Goal: Information Seeking & Learning: Compare options

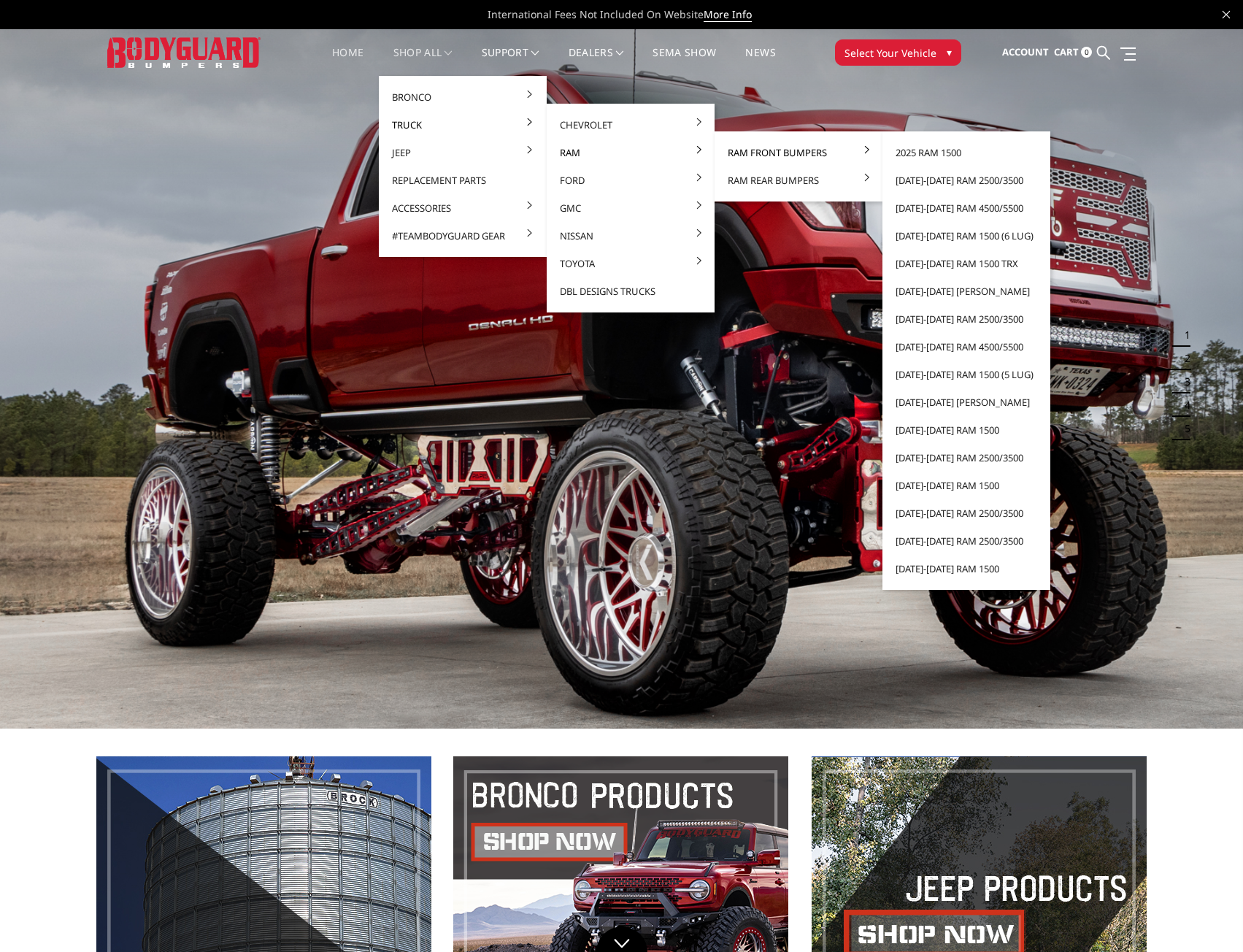
click at [779, 151] on link "Ram Front Bumpers" at bounding box center [798, 152] width 156 height 28
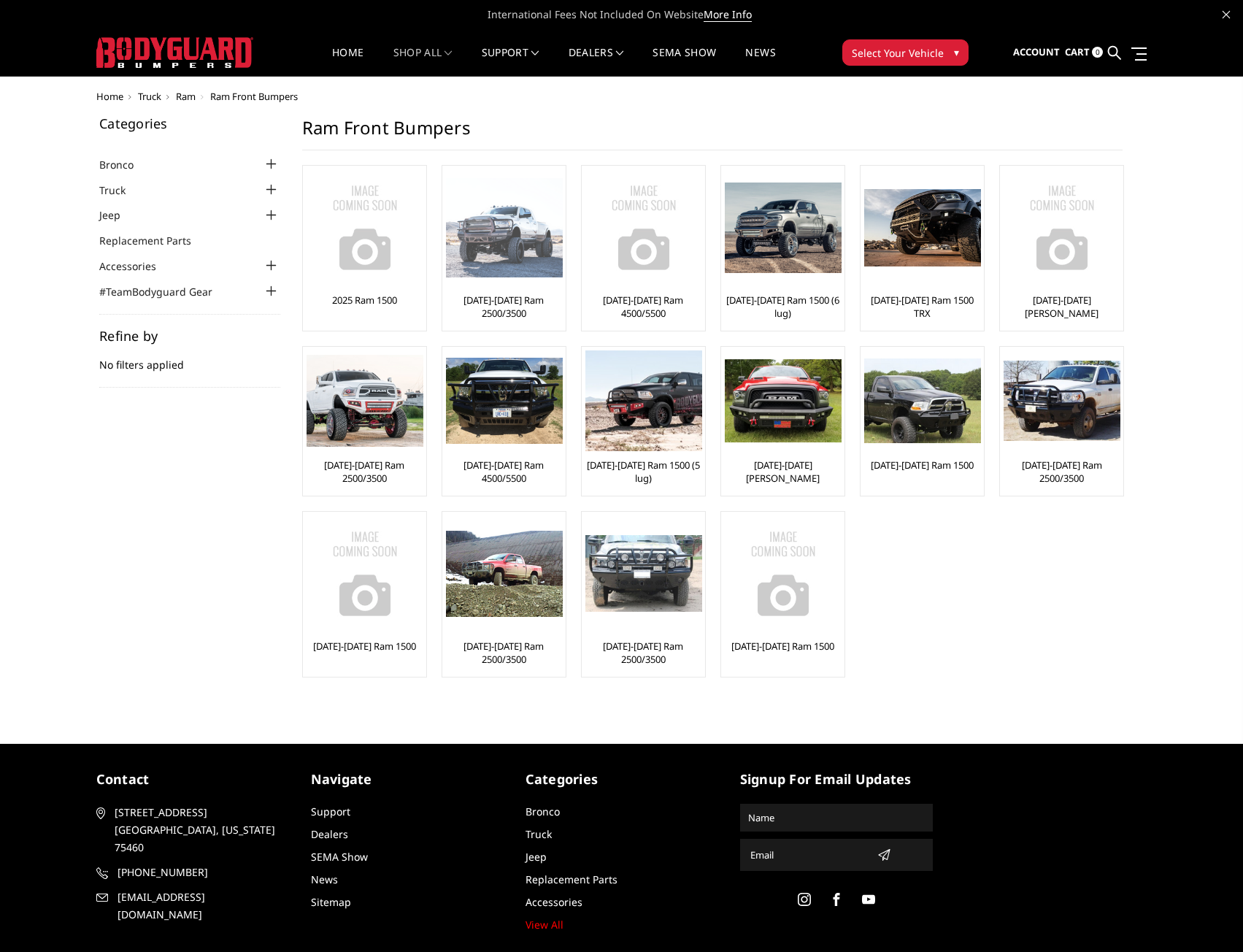
click at [513, 308] on link "[DATE]-[DATE] Ram 2500/3500" at bounding box center [504, 306] width 116 height 26
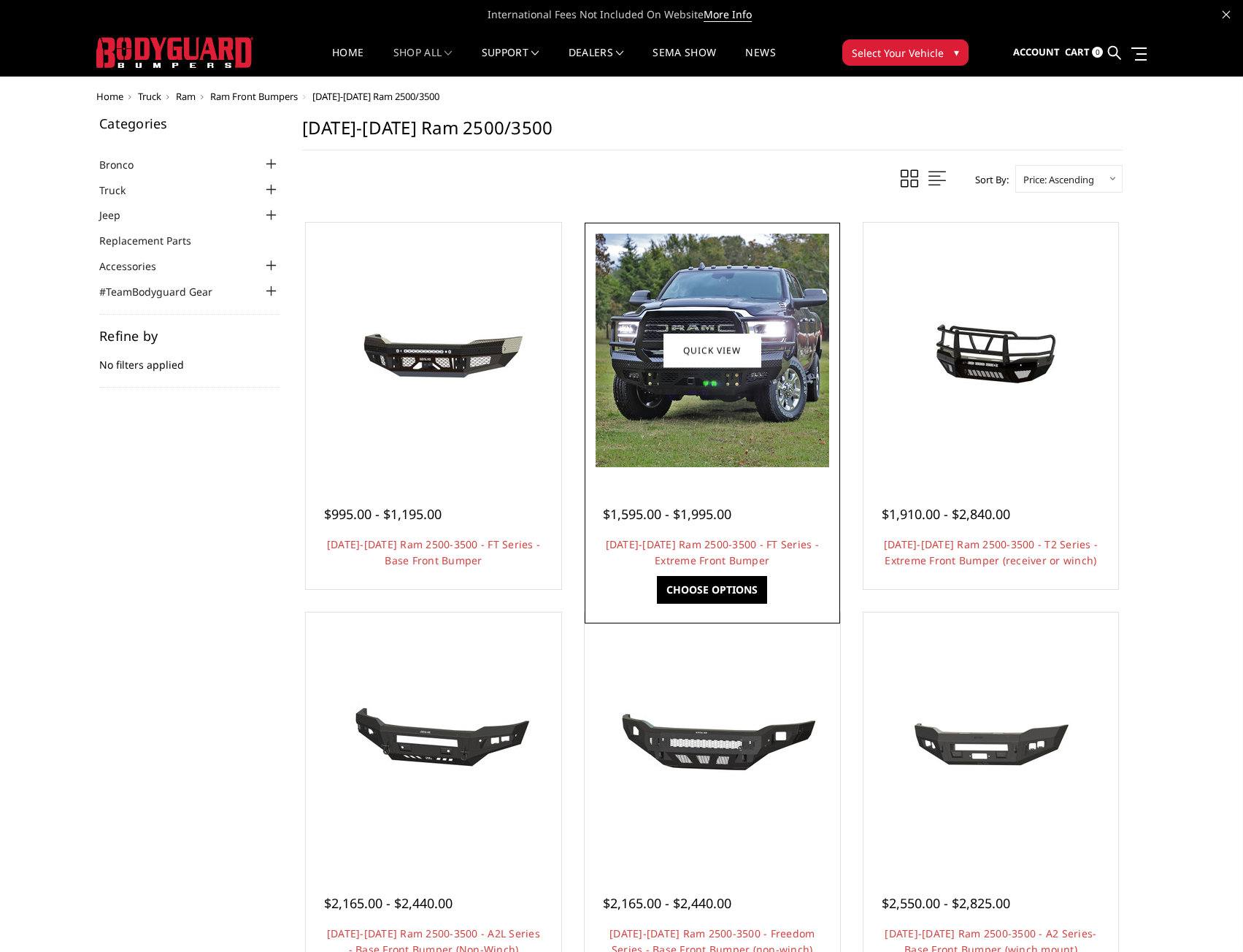
click at [711, 451] on img at bounding box center [711, 349] width 233 height 233
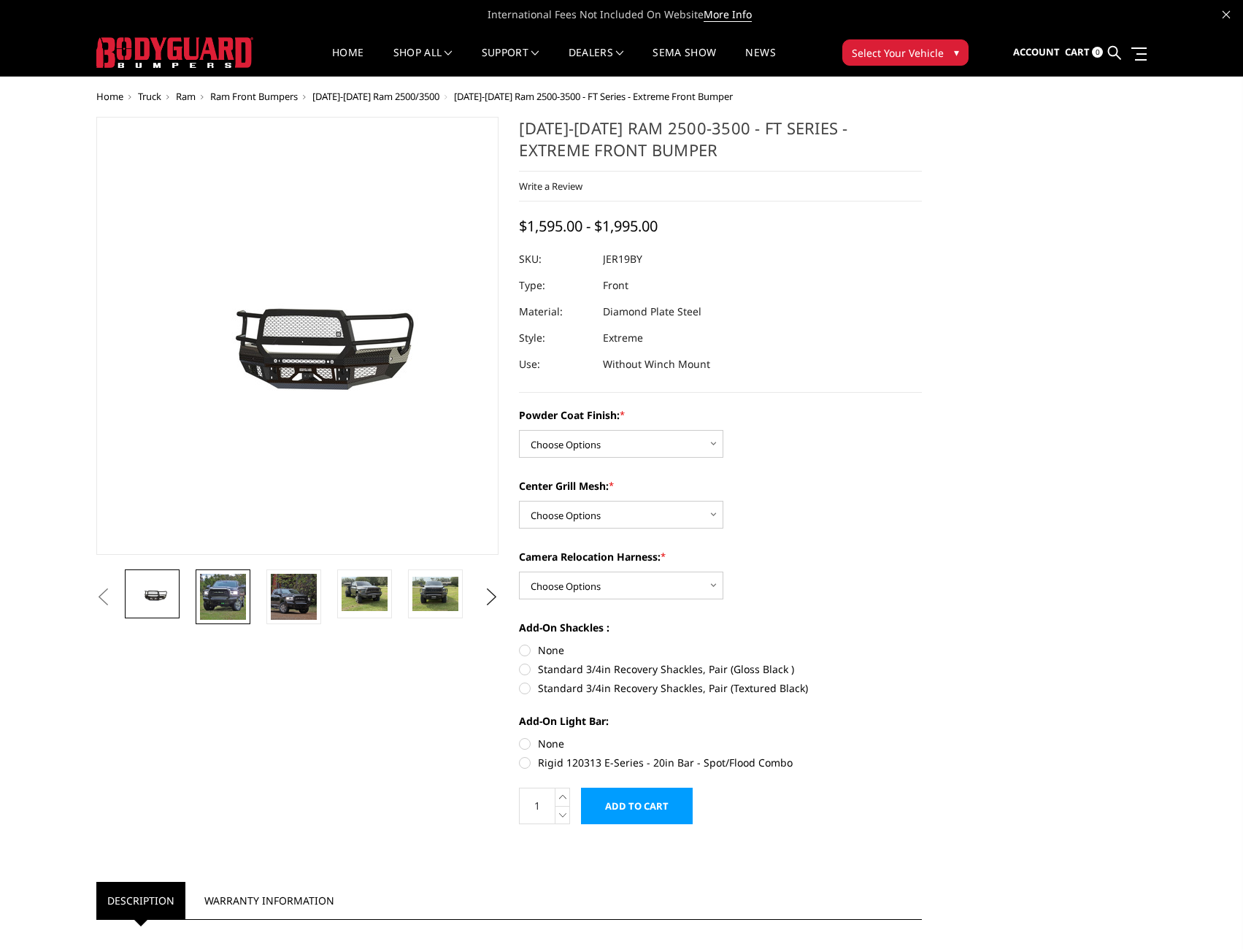
click at [236, 597] on img at bounding box center [222, 596] width 46 height 46
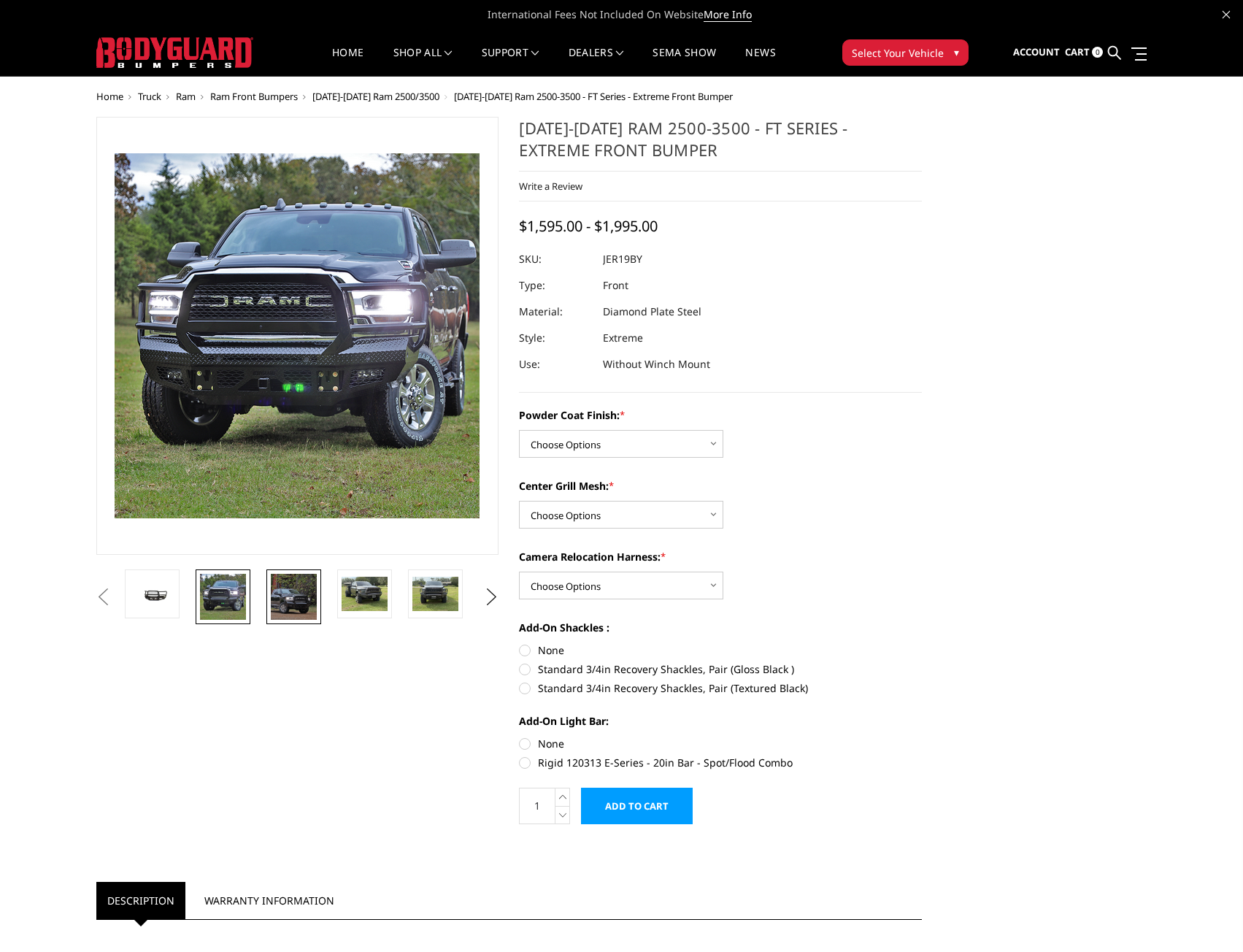
click at [289, 592] on img at bounding box center [293, 596] width 46 height 46
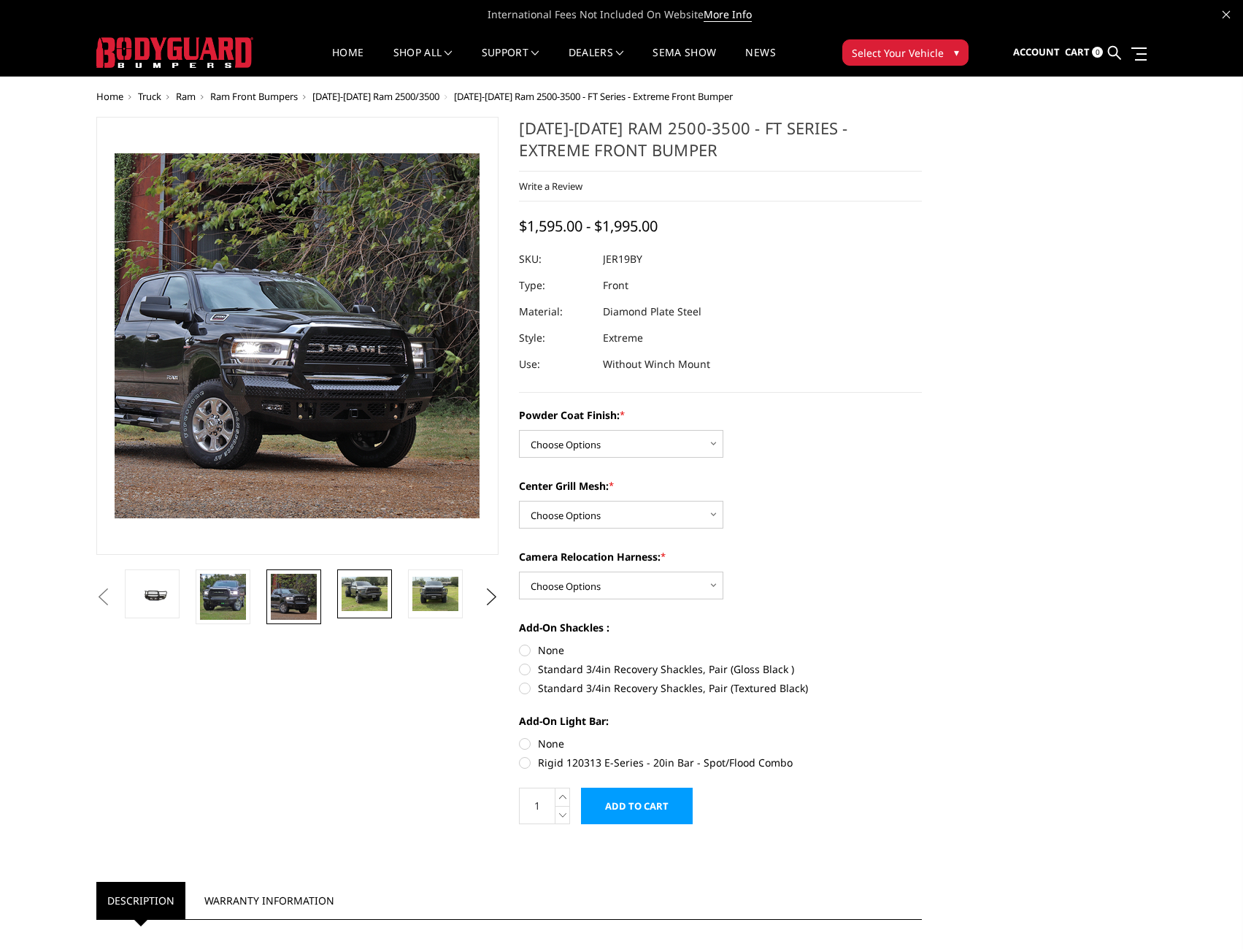
click at [378, 589] on img at bounding box center [364, 594] width 46 height 34
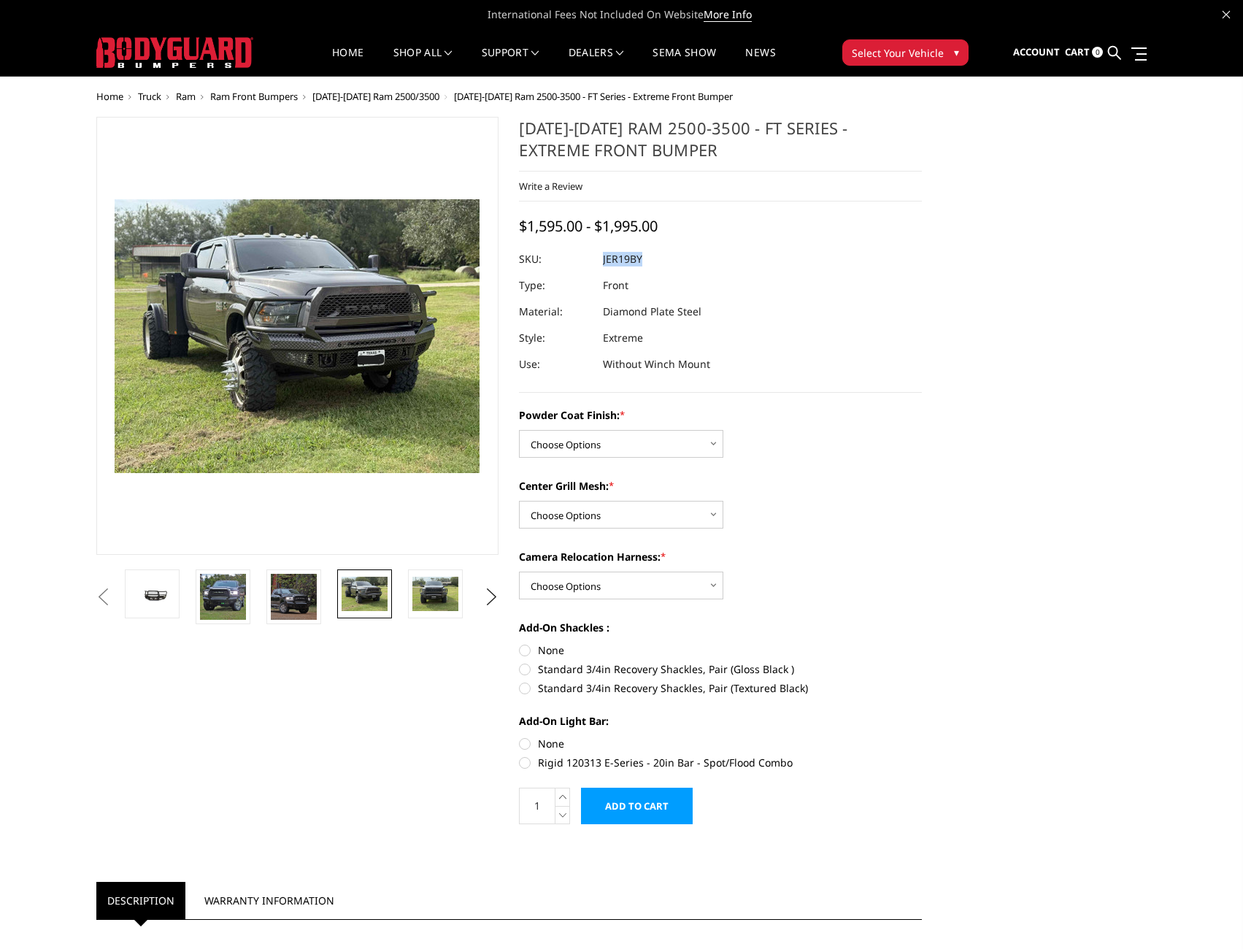
drag, startPoint x: 643, startPoint y: 256, endPoint x: 604, endPoint y: 259, distance: 39.1
click at [604, 259] on dl "SKU: JER19BY UPC: Type: Front Material: Diamond Plate Steel Style: Extreme Use:…" at bounding box center [720, 311] width 403 height 132
click at [442, 593] on img at bounding box center [435, 594] width 46 height 34
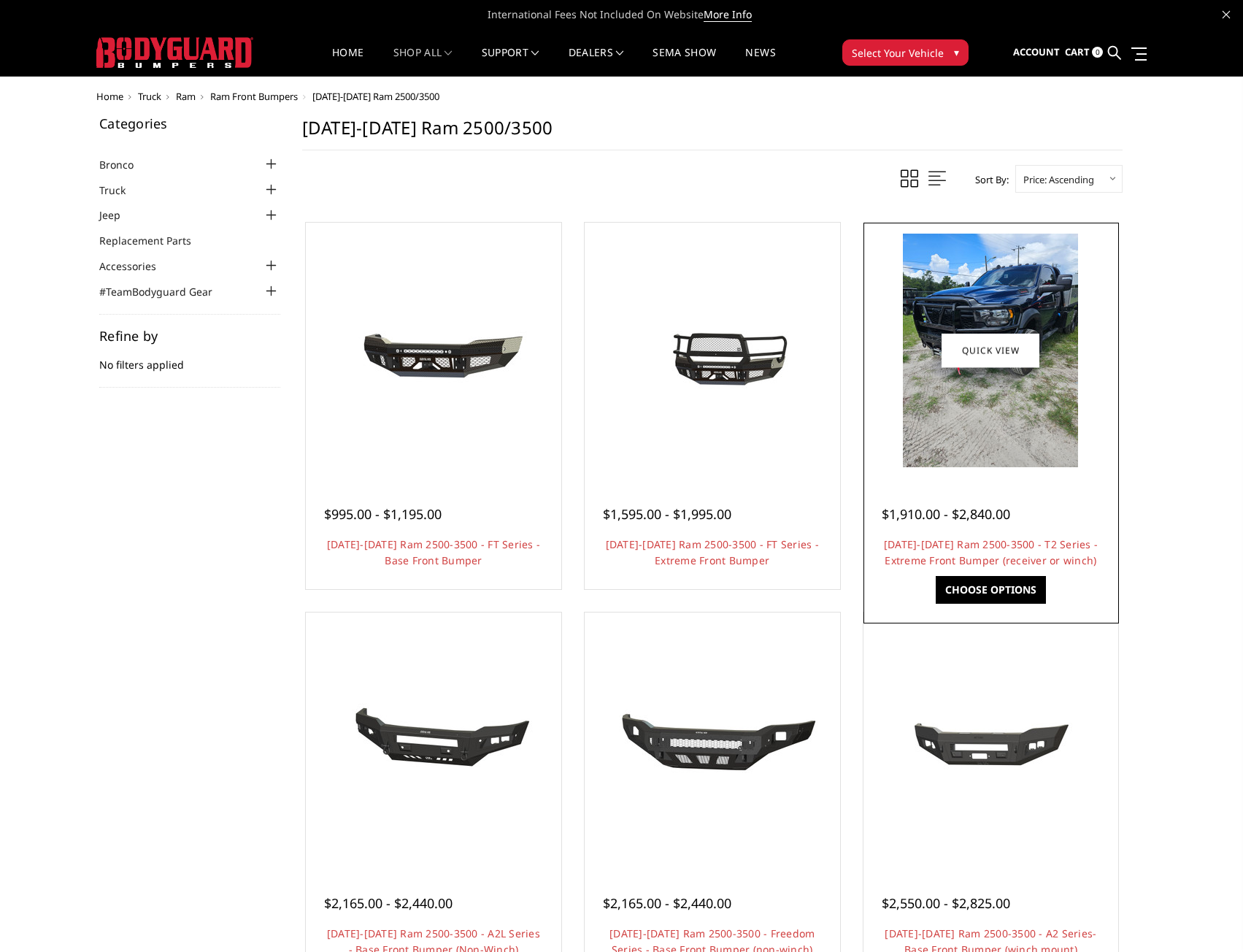
click at [992, 296] on img at bounding box center [990, 349] width 175 height 233
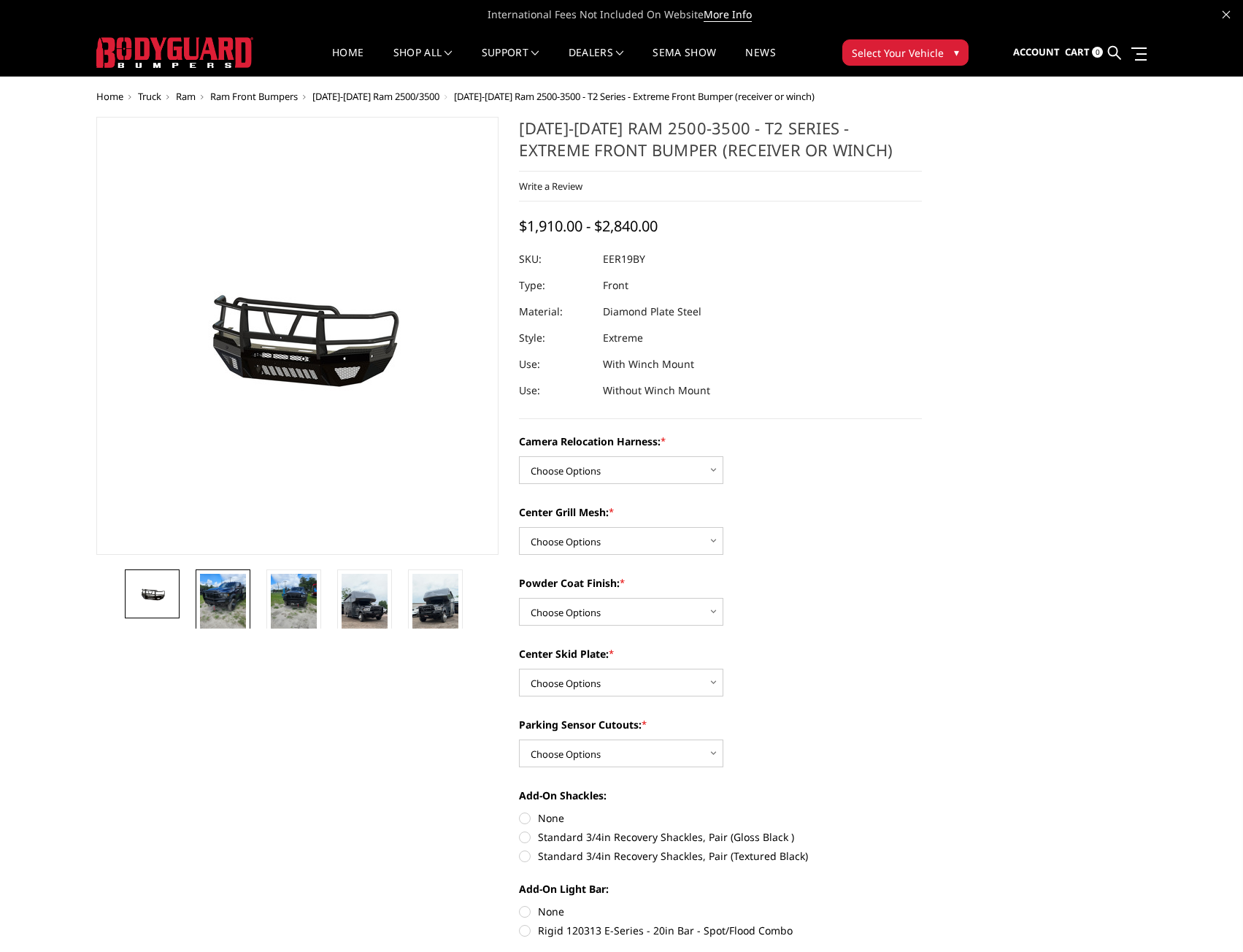
click at [233, 596] on img at bounding box center [222, 604] width 46 height 62
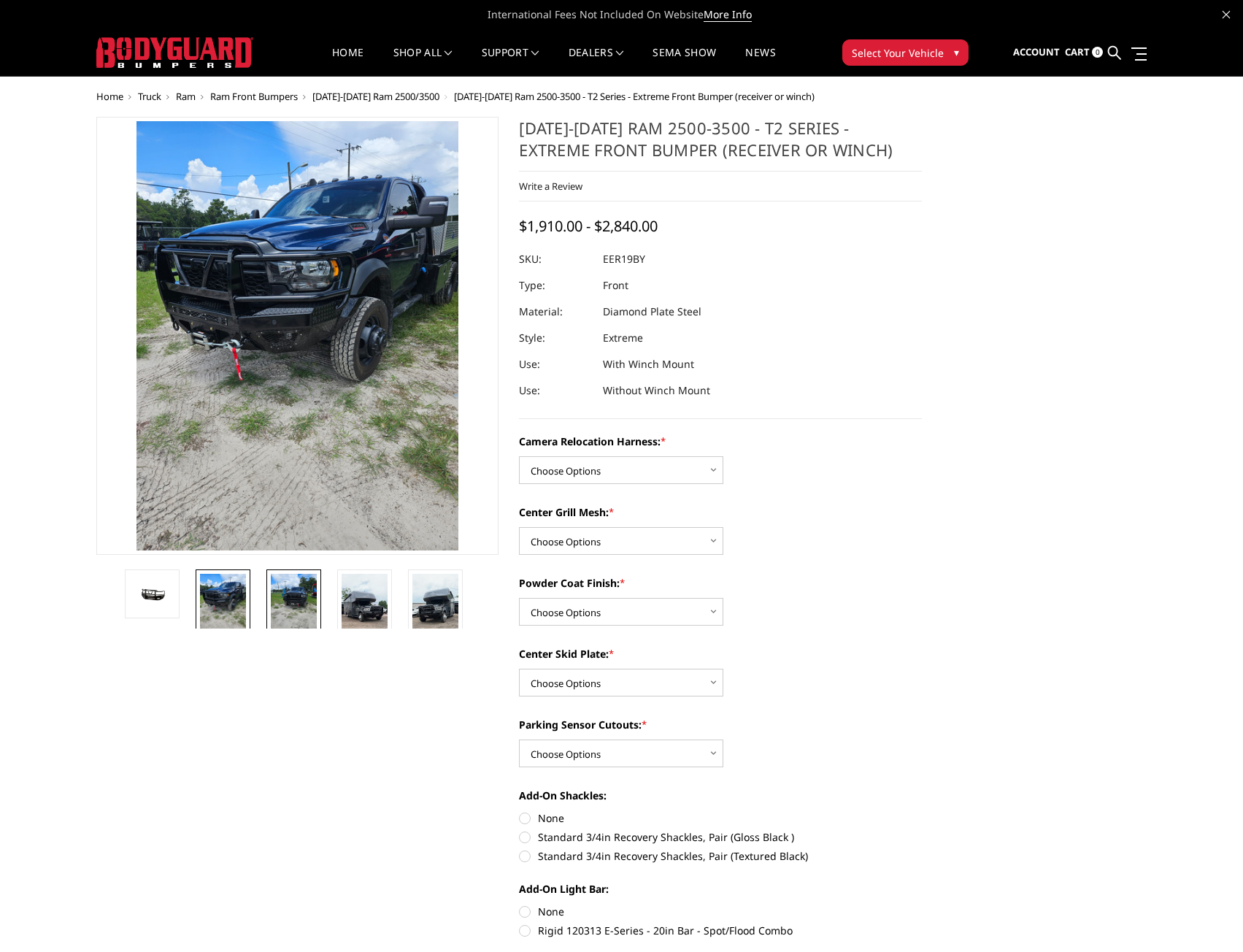
click at [285, 604] on img at bounding box center [293, 604] width 46 height 62
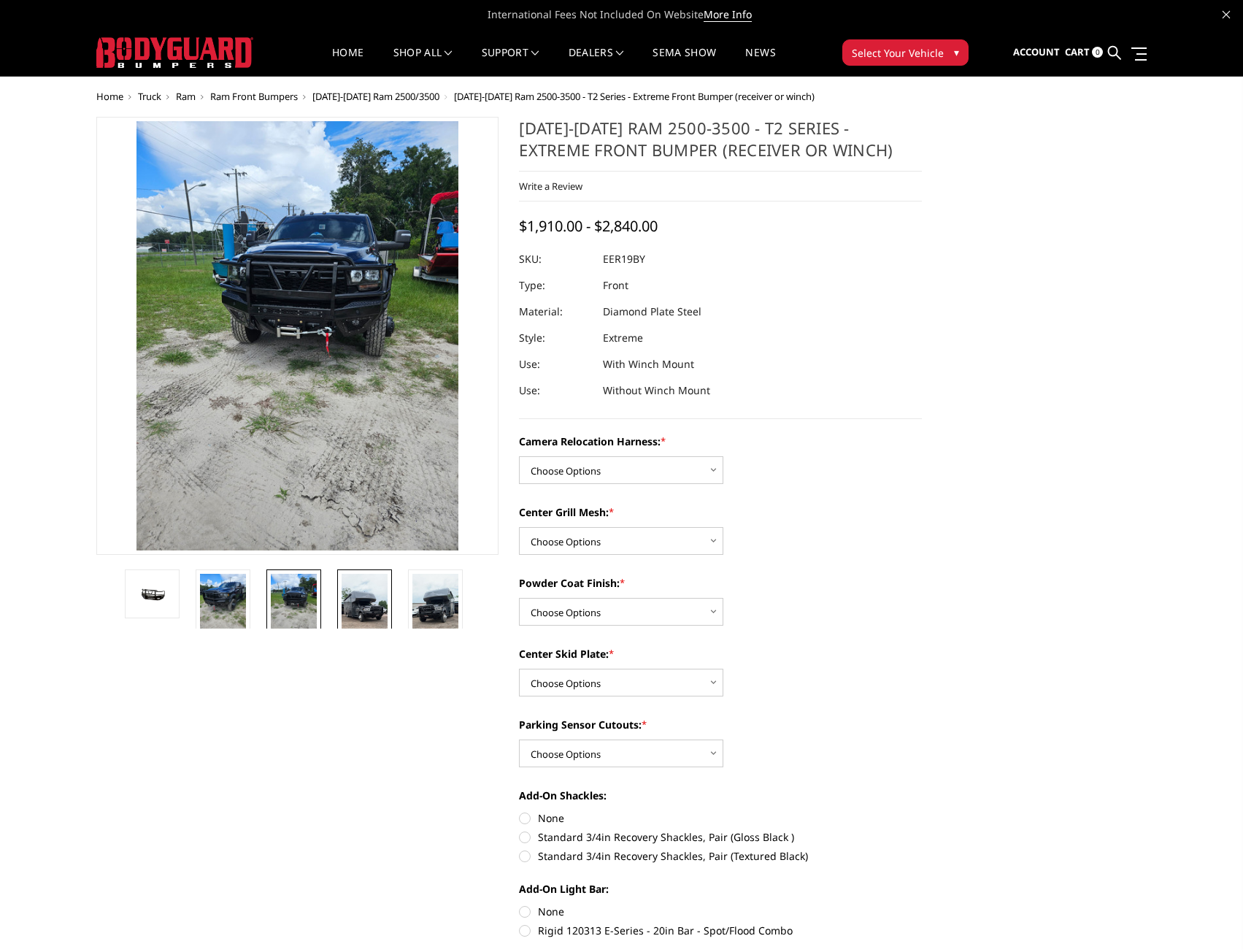
click at [365, 606] on img at bounding box center [364, 614] width 46 height 82
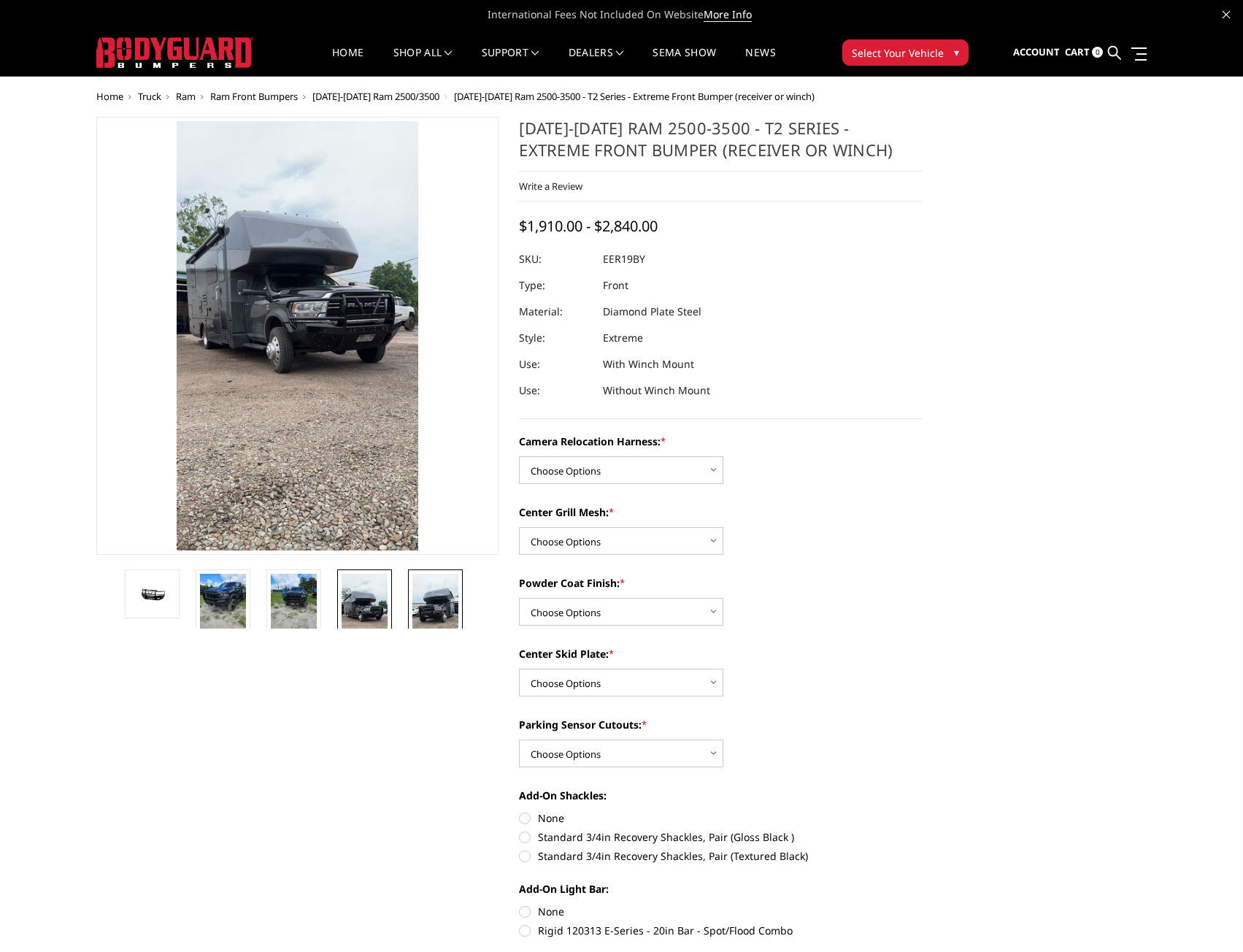
click at [431, 606] on img at bounding box center [435, 614] width 46 height 82
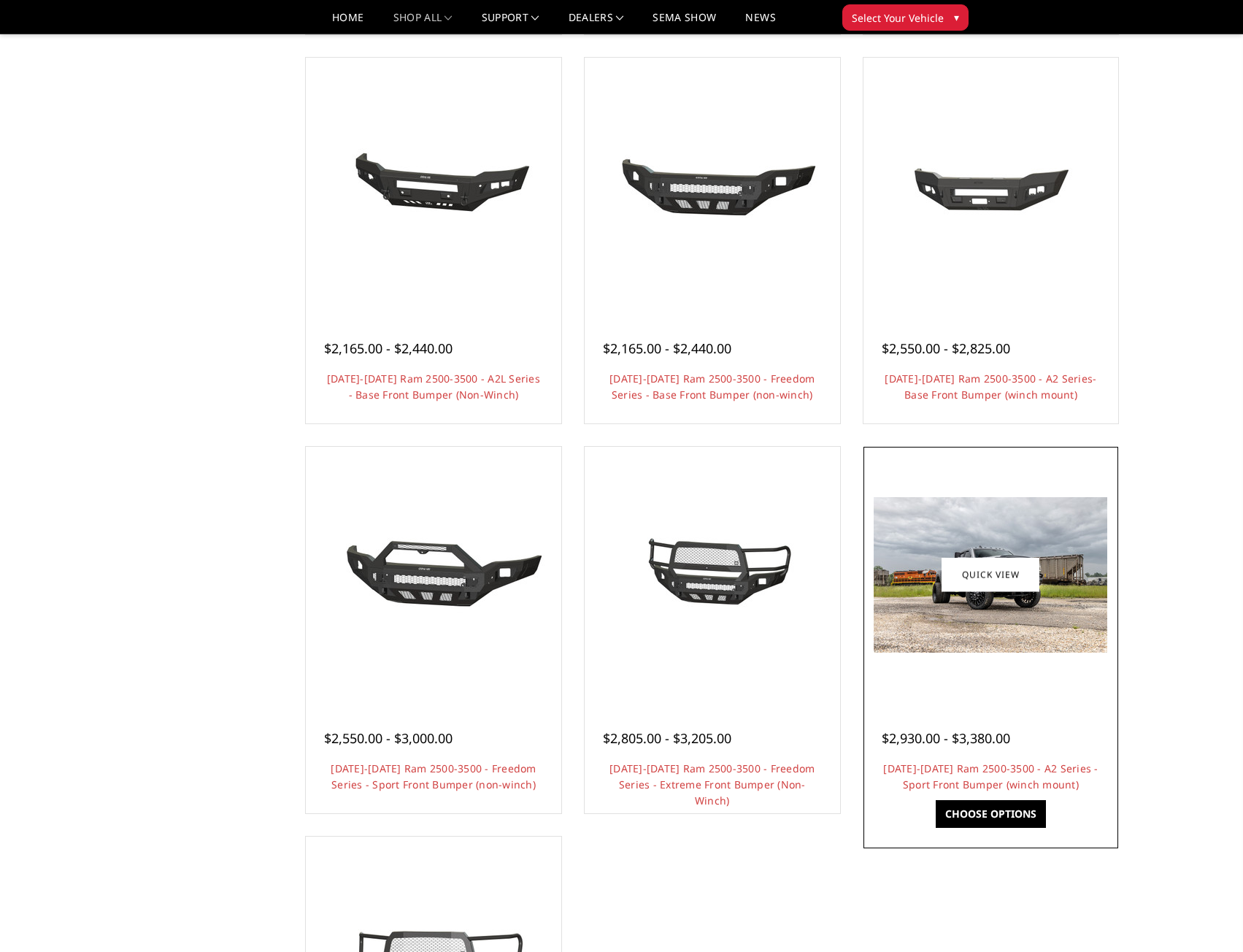
scroll to position [657, 0]
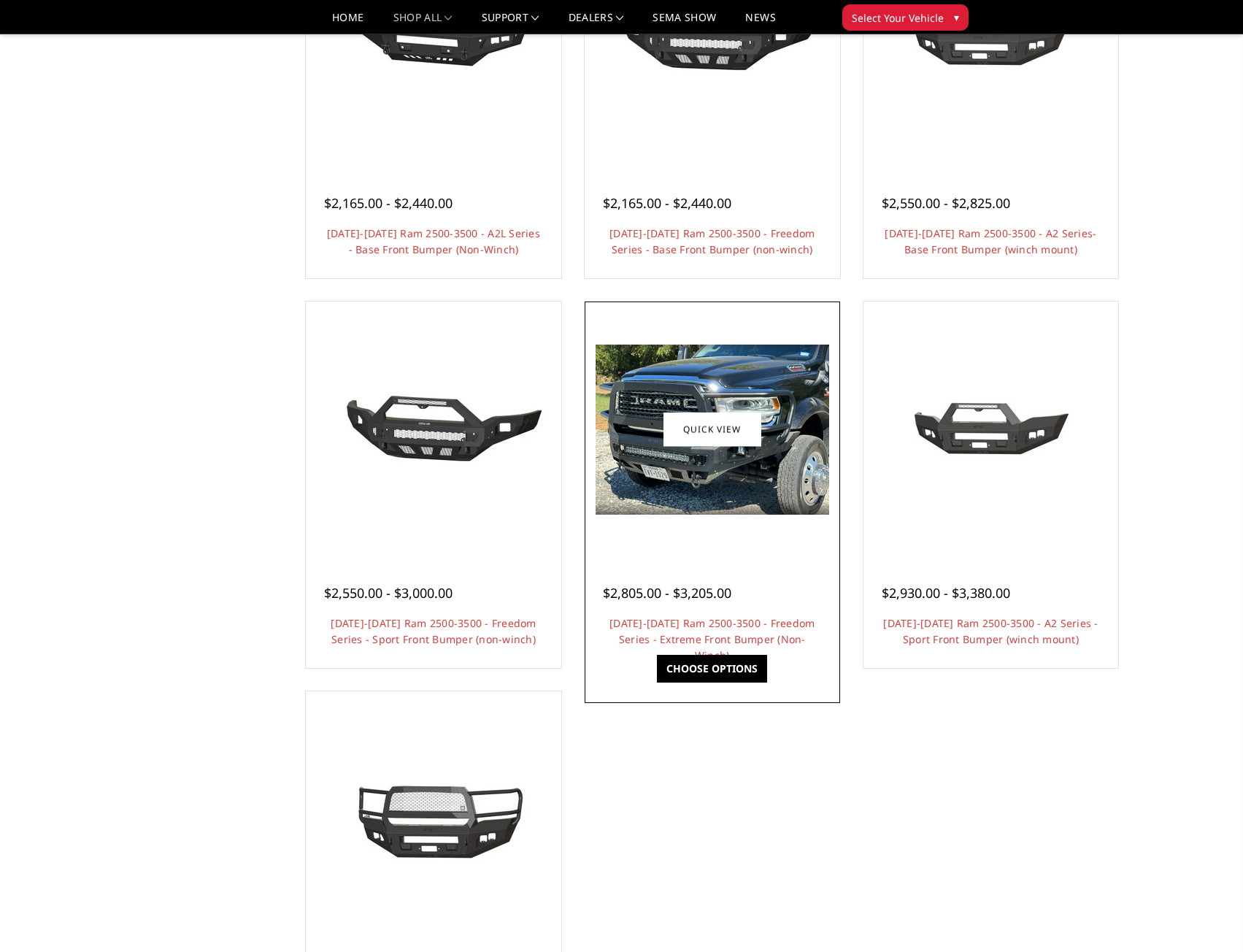
click at [732, 468] on img at bounding box center [711, 429] width 233 height 170
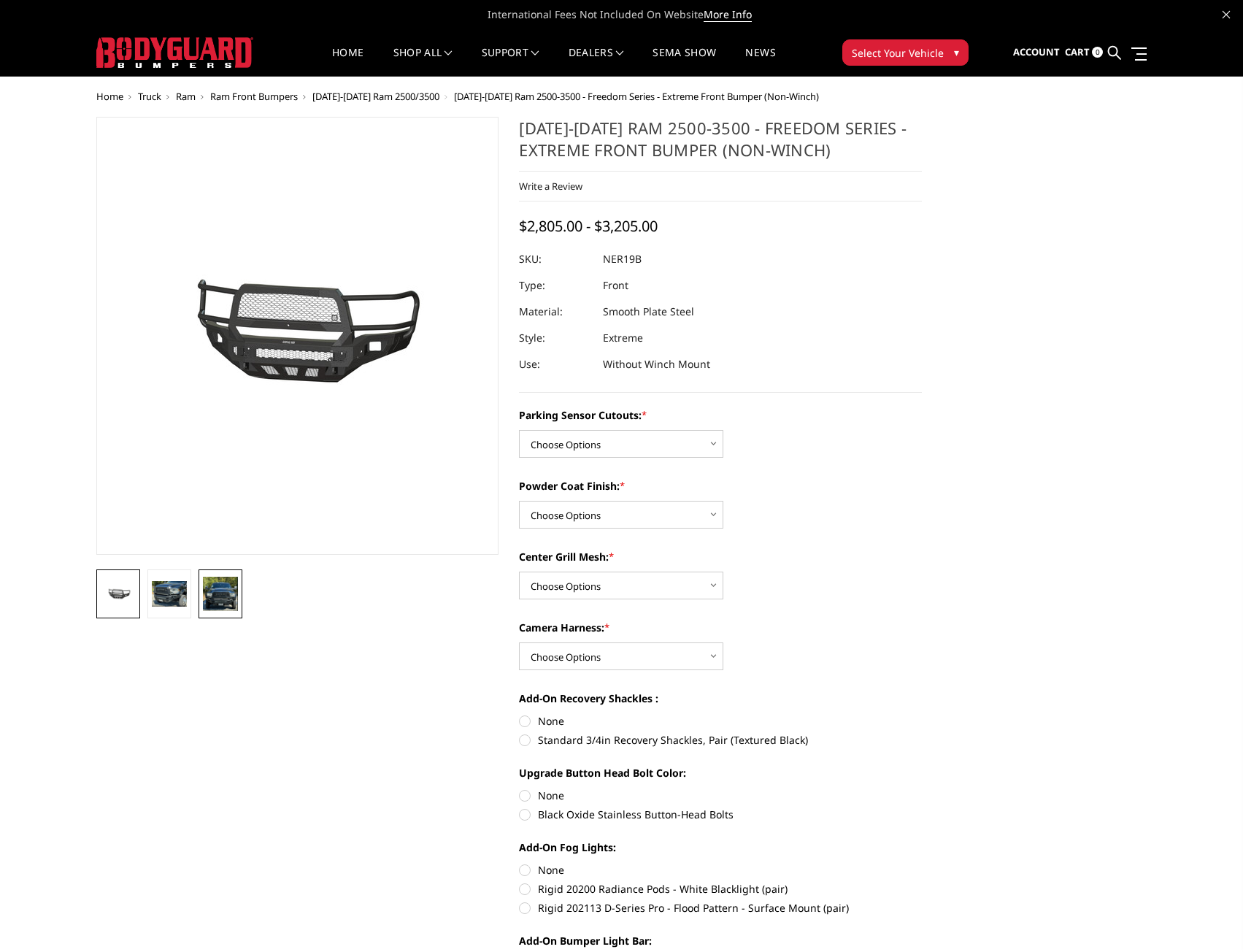
click at [222, 602] on img at bounding box center [220, 594] width 35 height 34
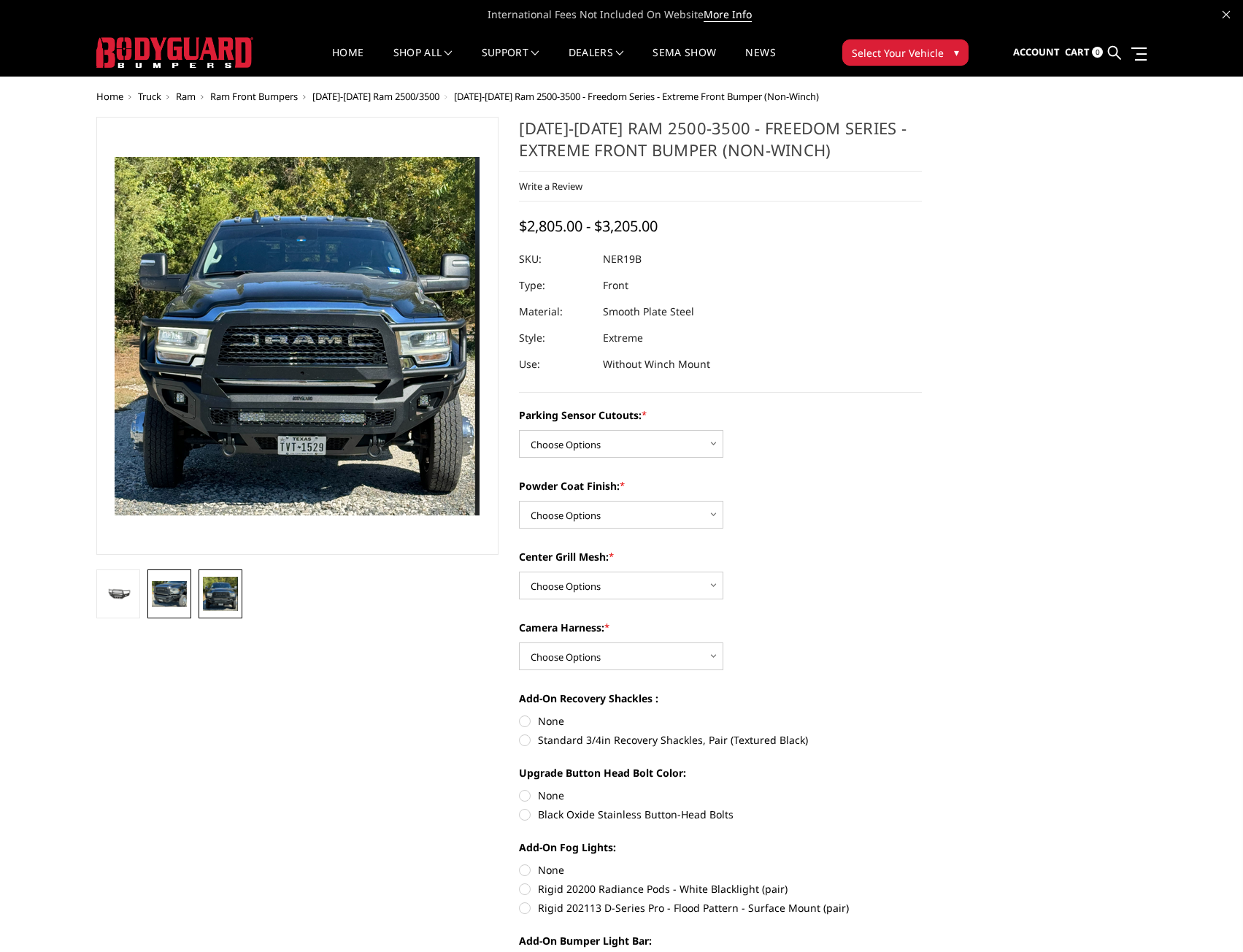
click at [170, 599] on img at bounding box center [169, 594] width 35 height 25
